Goal: Find specific page/section: Find specific page/section

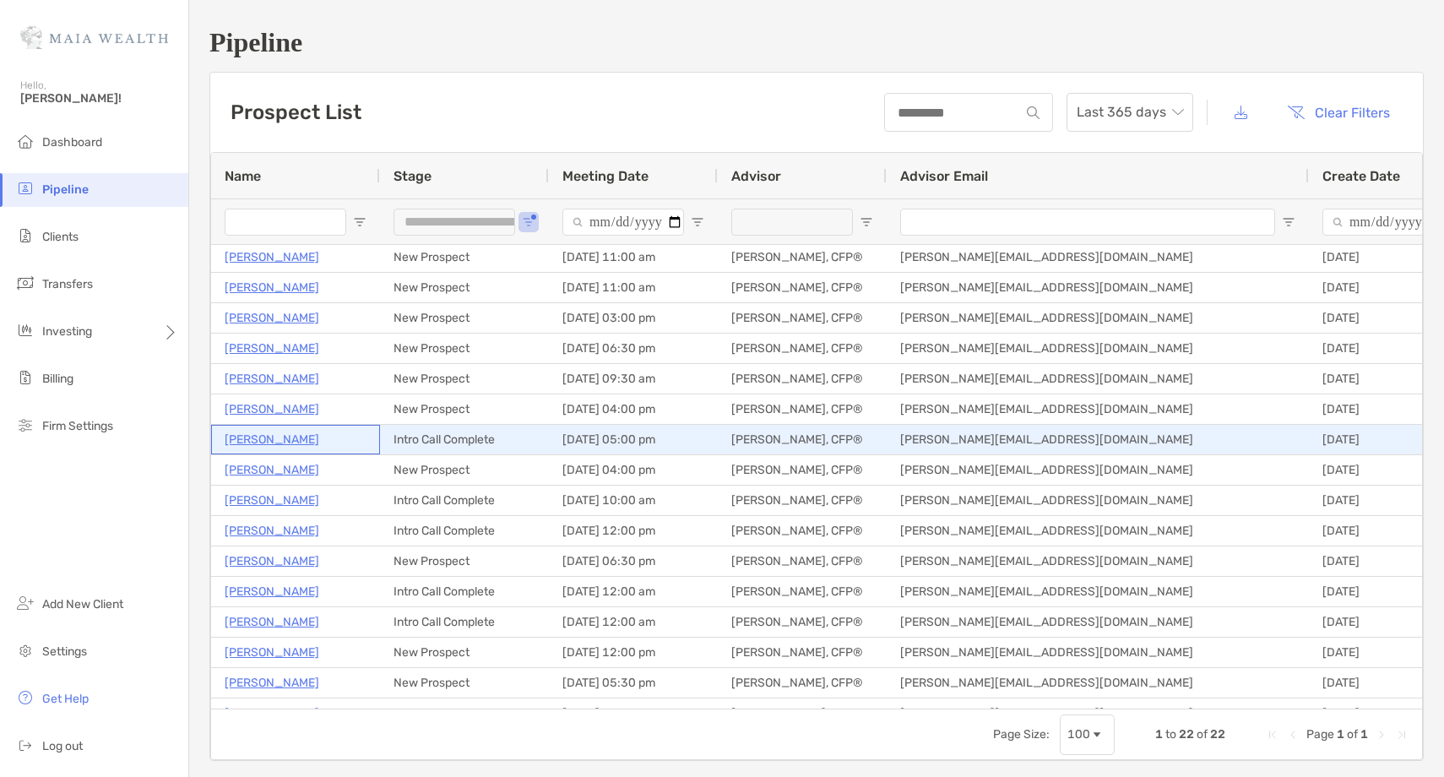
scroll to position [4, 0]
click at [269, 443] on p "[PERSON_NAME]" at bounding box center [272, 436] width 95 height 21
